Goal: Complete application form: Complete application form

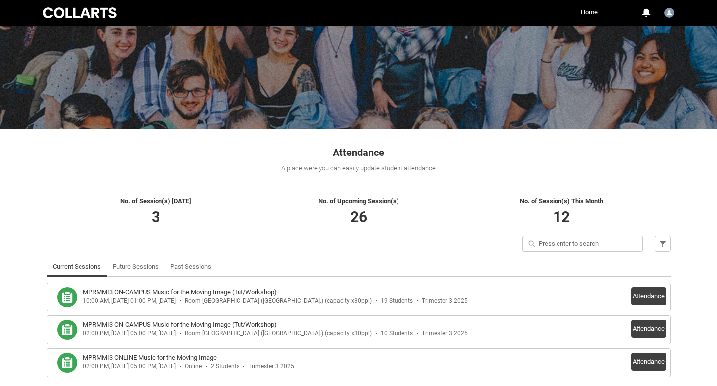
scroll to position [100, 0]
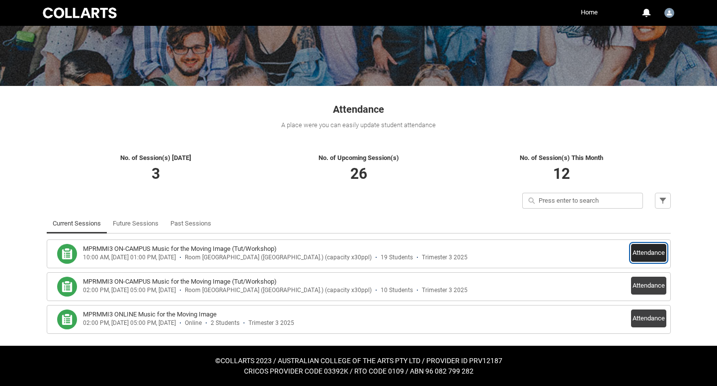
click at [647, 252] on button "Attendance" at bounding box center [648, 253] width 35 height 18
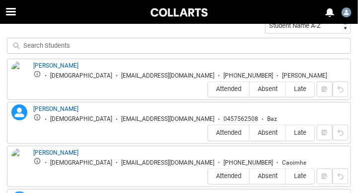
scroll to position [309, 0]
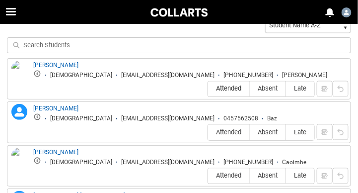
click at [235, 88] on span "Attended" at bounding box center [228, 88] width 41 height 7
click at [208, 88] on input "Attended" at bounding box center [208, 88] width 0 height 0
type lightning-radio-group "Attended"
radio input "true"
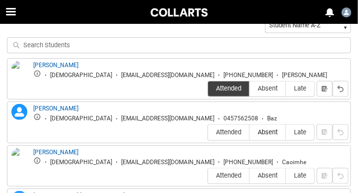
click at [270, 133] on span "Absent" at bounding box center [268, 132] width 36 height 7
click at [250, 133] on input "Absent" at bounding box center [249, 132] width 0 height 0
type lightning-radio-group "Absent"
radio input "true"
click at [272, 176] on span "Absent" at bounding box center [268, 175] width 36 height 7
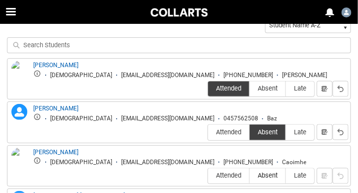
click at [250, 176] on input "Absent" at bounding box center [249, 175] width 0 height 0
type lightning-radio-group "Absent"
radio input "true"
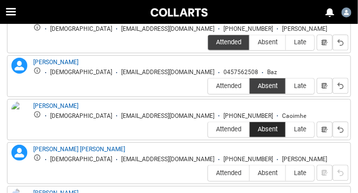
scroll to position [367, 0]
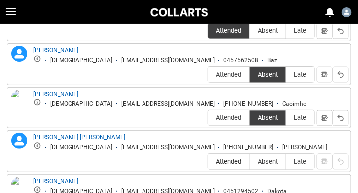
click at [231, 163] on span "Attended" at bounding box center [228, 161] width 41 height 7
click at [208, 161] on input "Attended" at bounding box center [208, 161] width 0 height 0
type lightning-radio-group "Attended"
radio input "true"
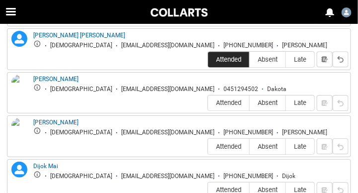
scroll to position [478, 0]
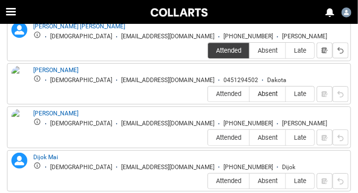
click at [271, 96] on span "Absent" at bounding box center [268, 93] width 36 height 7
click at [250, 94] on input "Absent" at bounding box center [249, 94] width 0 height 0
type lightning-radio-group "Absent"
radio input "true"
click at [230, 138] on span "Attended" at bounding box center [228, 137] width 41 height 7
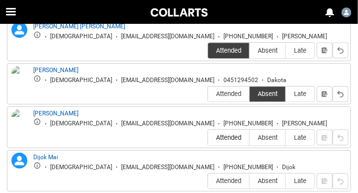
click at [208, 138] on input "Attended" at bounding box center [208, 137] width 0 height 0
type lightning-radio-group "Attended"
radio input "true"
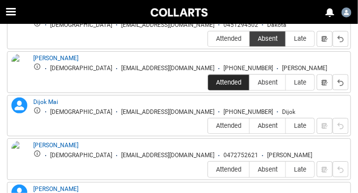
scroll to position [539, 0]
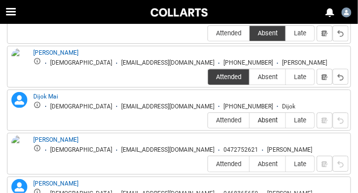
click at [271, 122] on span "Absent" at bounding box center [268, 119] width 36 height 7
click at [250, 121] on input "Absent" at bounding box center [249, 120] width 0 height 0
type lightning-radio-group "Absent"
radio input "true"
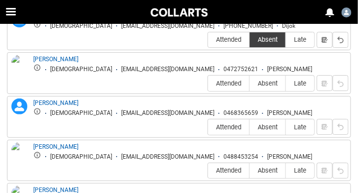
scroll to position [621, 0]
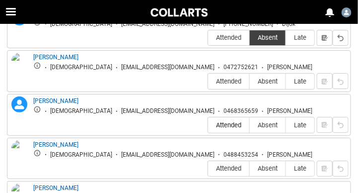
click at [237, 129] on span "Attended" at bounding box center [228, 124] width 41 height 7
click at [208, 125] on input "Attended" at bounding box center [208, 125] width 0 height 0
type lightning-radio-group "Attended"
radio input "true"
click at [229, 172] on span "Attended" at bounding box center [228, 167] width 41 height 7
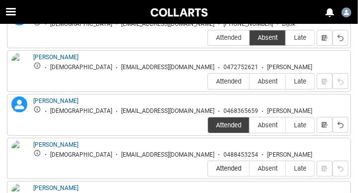
click at [208, 168] on input "Attended" at bounding box center [208, 168] width 0 height 0
type lightning-radio-group "Attended"
radio input "true"
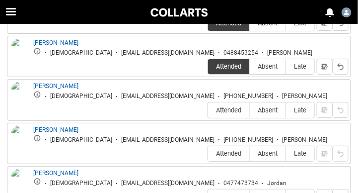
scroll to position [730, 0]
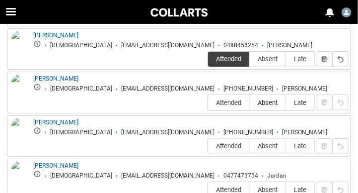
click at [267, 106] on span "Absent" at bounding box center [268, 102] width 36 height 7
click at [250, 103] on input "Absent" at bounding box center [249, 102] width 0 height 0
type lightning-radio-group "Absent"
radio input "true"
click at [236, 149] on span "Attended" at bounding box center [228, 145] width 41 height 7
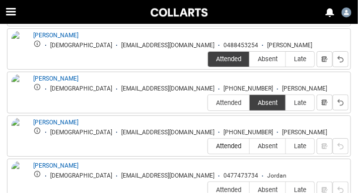
click at [208, 146] on input "Attended" at bounding box center [208, 146] width 0 height 0
type lightning-radio-group "Attended"
radio input "true"
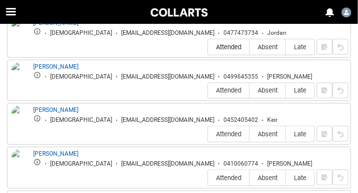
scroll to position [873, 0]
click at [269, 94] on span "Absent" at bounding box center [268, 89] width 36 height 7
click at [250, 91] on input "Absent" at bounding box center [249, 90] width 0 height 0
type lightning-radio-group "Absent"
radio input "true"
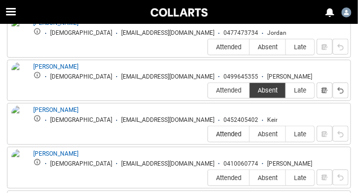
click at [231, 135] on span "Attended" at bounding box center [228, 133] width 41 height 7
click at [208, 134] on input "Attended" at bounding box center [208, 134] width 0 height 0
type lightning-radio-group "Attended"
radio input "true"
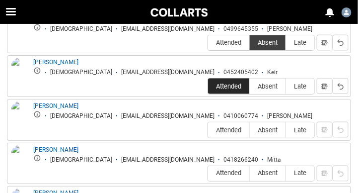
scroll to position [951, 0]
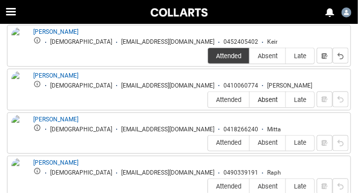
click at [263, 103] on span "Absent" at bounding box center [268, 99] width 36 height 7
click at [250, 100] on input "Absent" at bounding box center [249, 99] width 0 height 0
type lightning-radio-group "Absent"
radio input "true"
click at [225, 147] on span "Attended" at bounding box center [228, 142] width 41 height 7
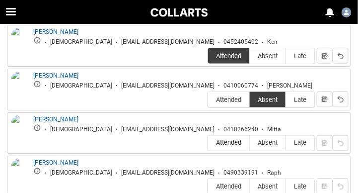
click at [208, 143] on input "Attended" at bounding box center [208, 143] width 0 height 0
type lightning-radio-group "Attended"
radio input "true"
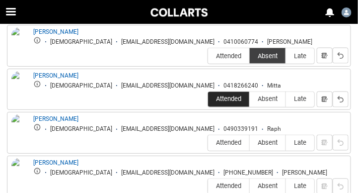
scroll to position [1051, 0]
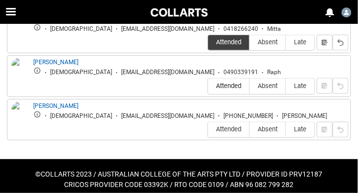
click at [234, 87] on span "Attended" at bounding box center [228, 85] width 41 height 7
click at [208, 86] on input "Attended" at bounding box center [208, 86] width 0 height 0
type lightning-radio-group "Attended"
radio input "true"
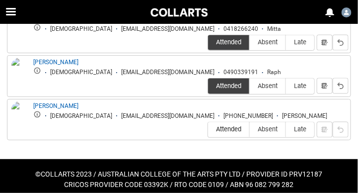
click at [229, 132] on span "Attended" at bounding box center [228, 129] width 41 height 7
click at [208, 130] on input "Attended" at bounding box center [208, 129] width 0 height 0
type lightning-radio-group "Attended"
radio input "true"
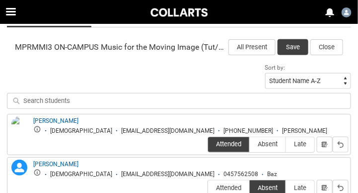
scroll to position [233, 0]
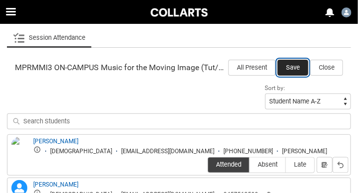
click at [292, 67] on button "Save" at bounding box center [293, 68] width 31 height 16
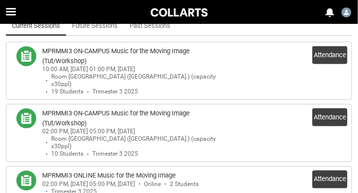
scroll to position [241, 0]
